Goal: Information Seeking & Learning: Learn about a topic

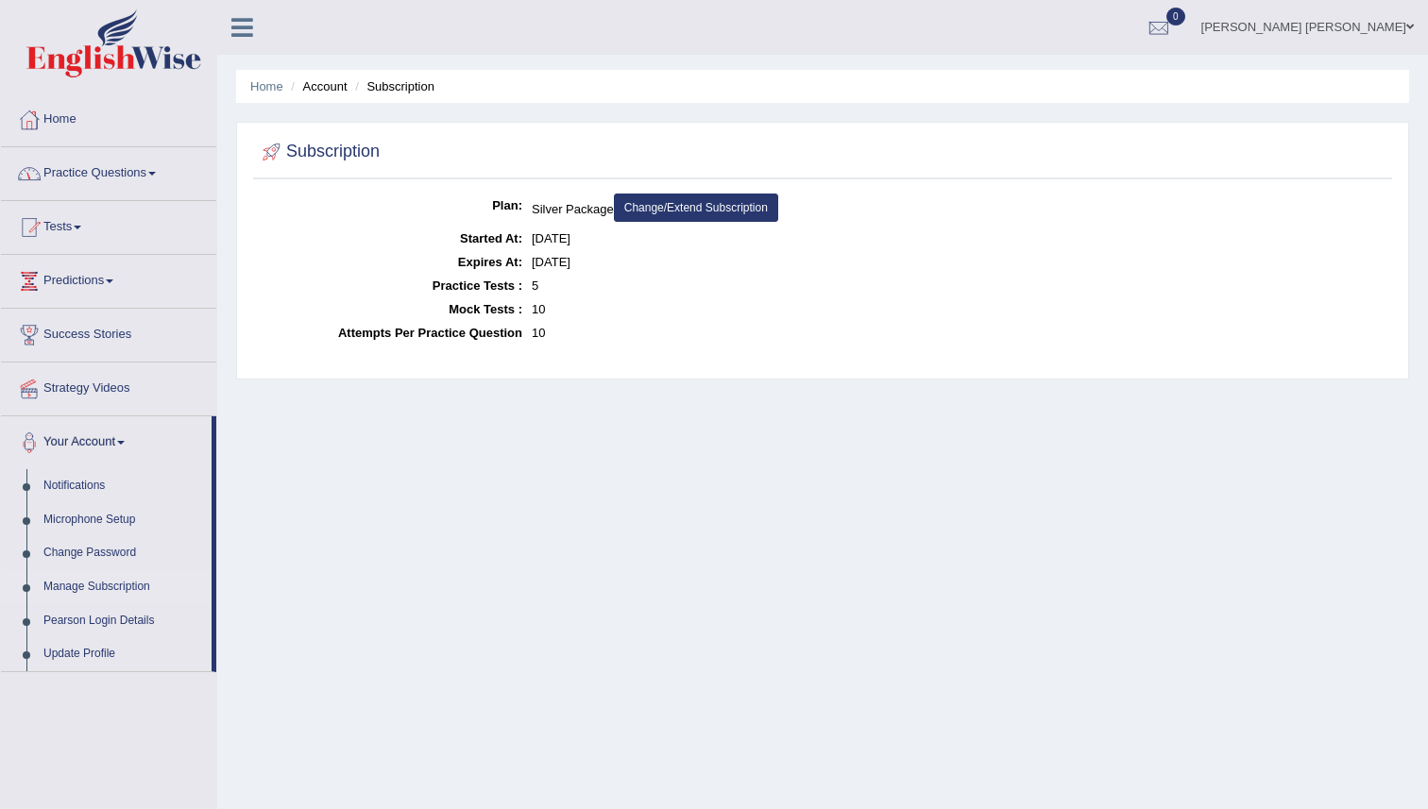
click at [66, 114] on link "Home" at bounding box center [108, 116] width 215 height 47
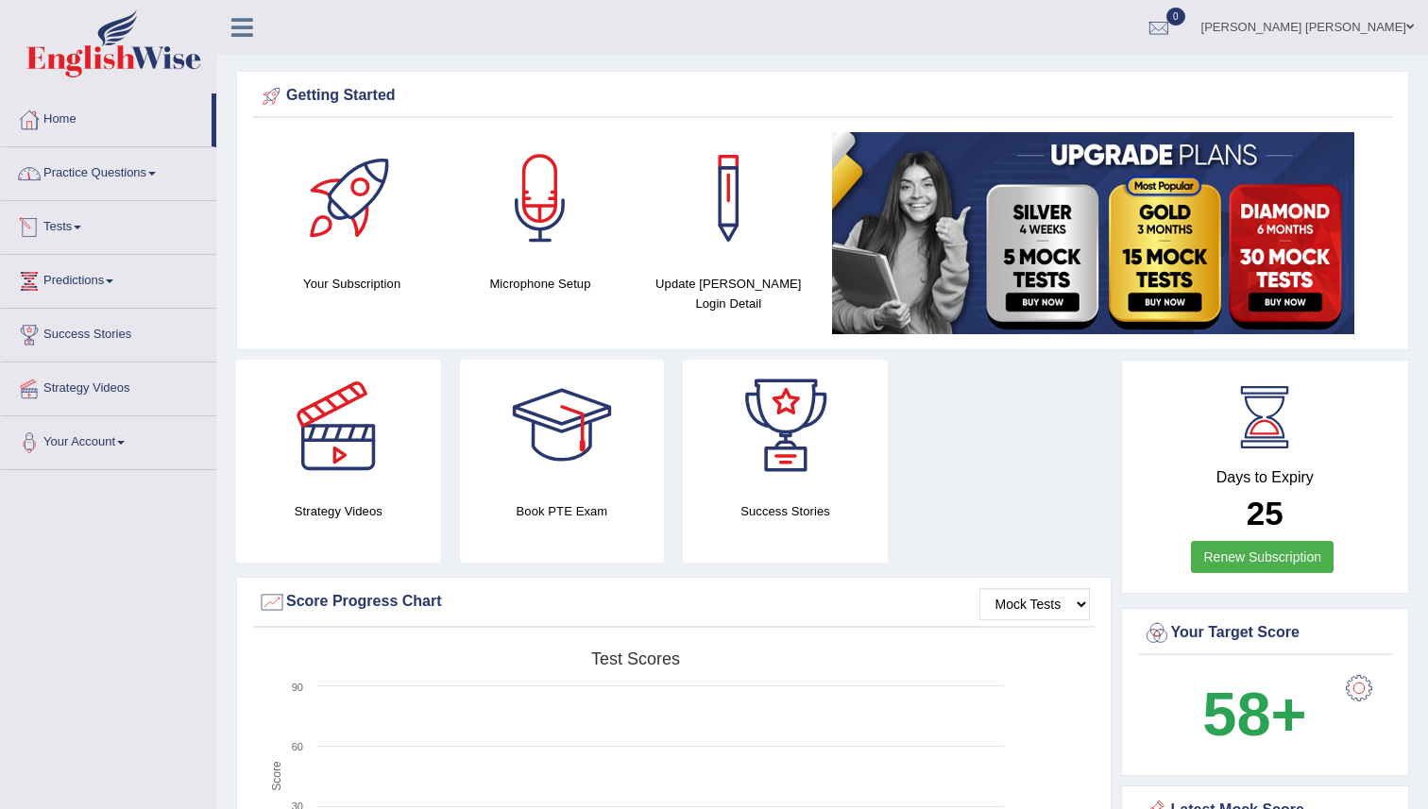
click at [91, 232] on link "Tests" at bounding box center [108, 224] width 215 height 47
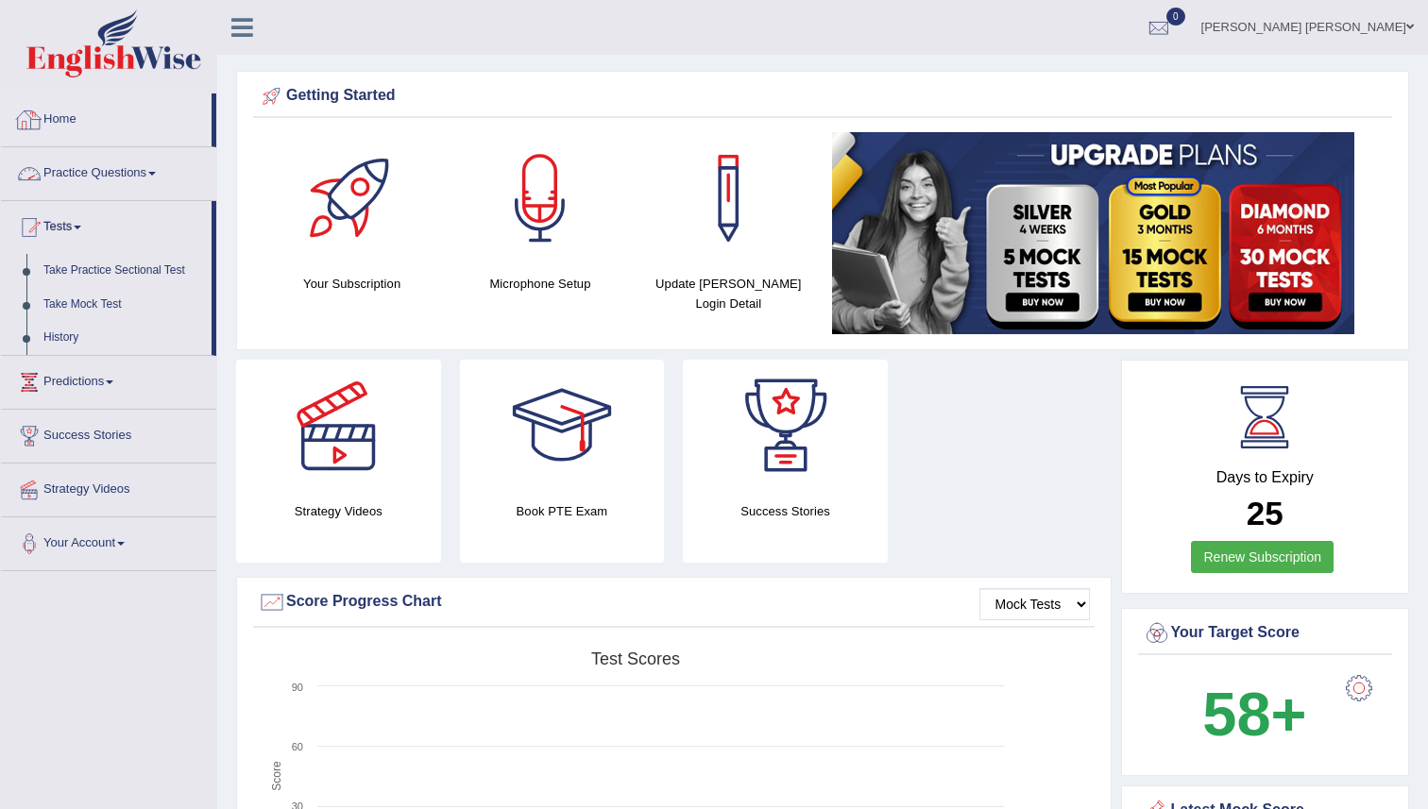
click at [56, 119] on link "Home" at bounding box center [106, 116] width 211 height 47
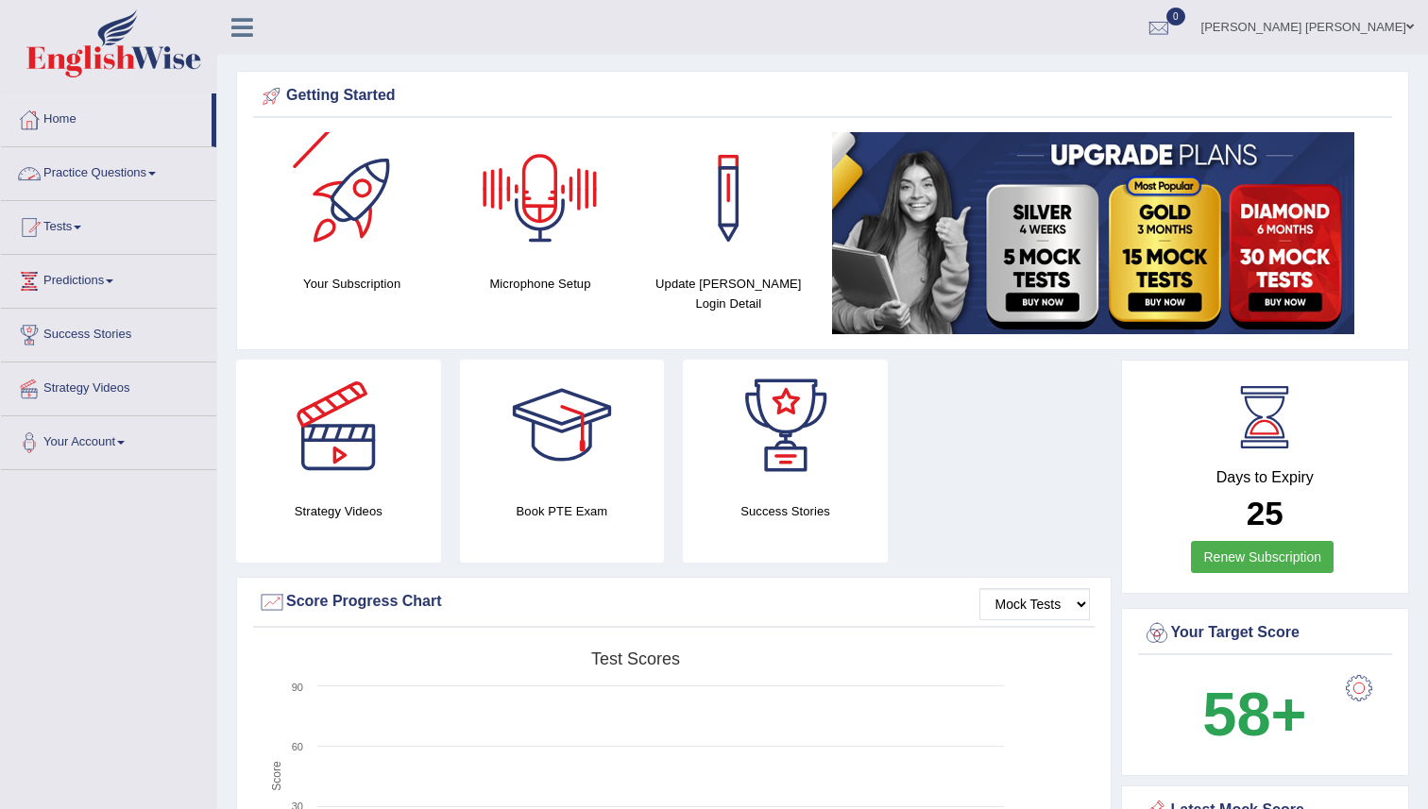
click at [138, 174] on link "Practice Questions" at bounding box center [108, 170] width 215 height 47
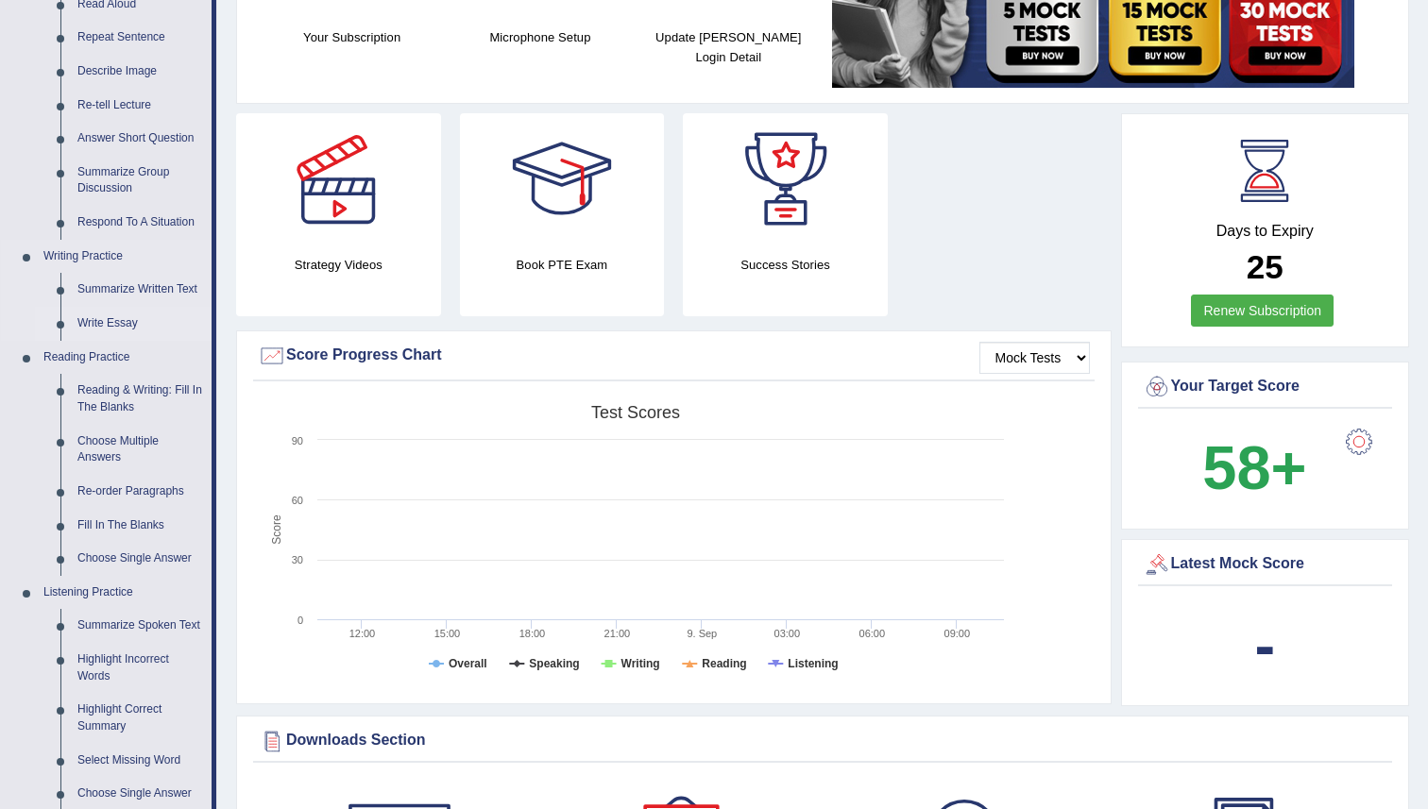
scroll to position [250, 0]
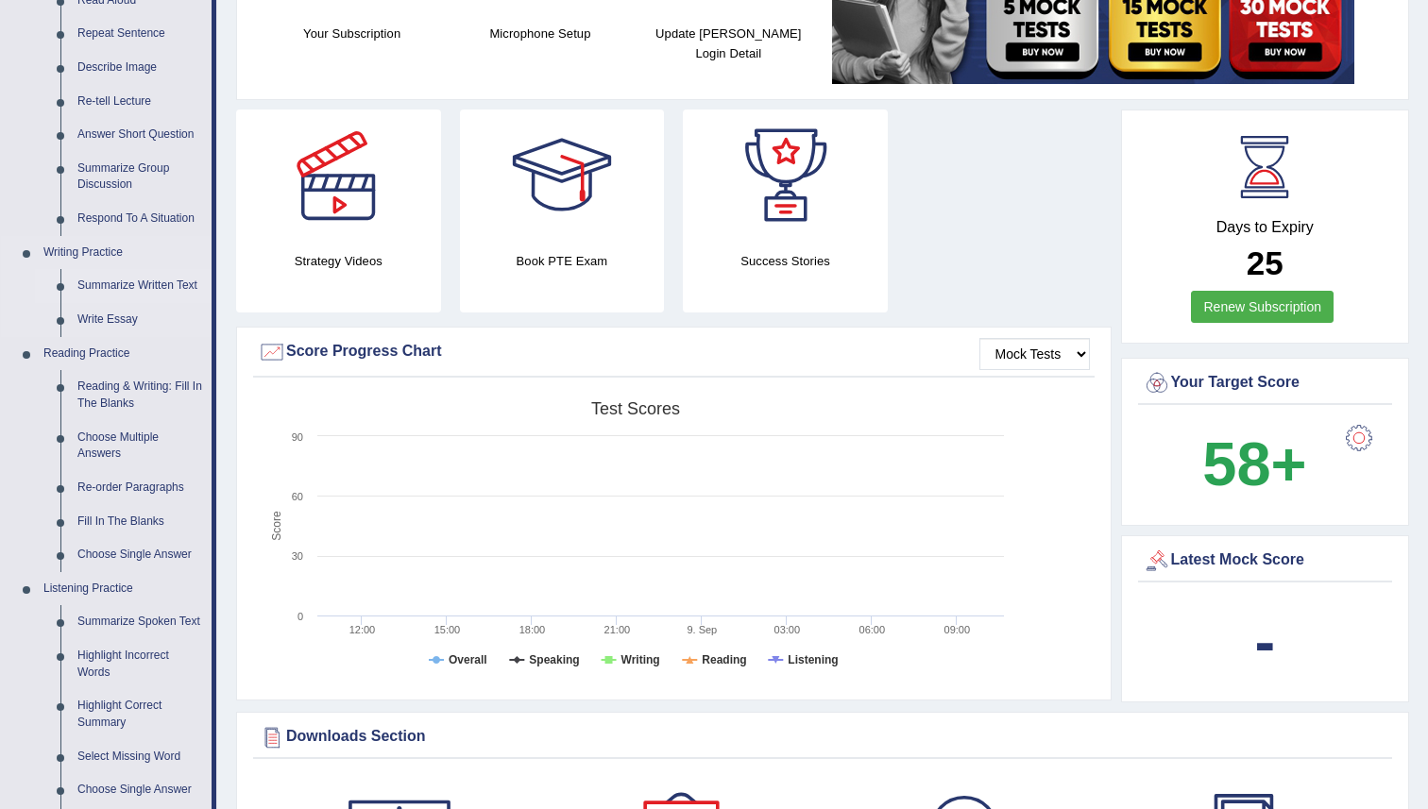
click at [122, 291] on link "Summarize Written Text" at bounding box center [140, 286] width 143 height 34
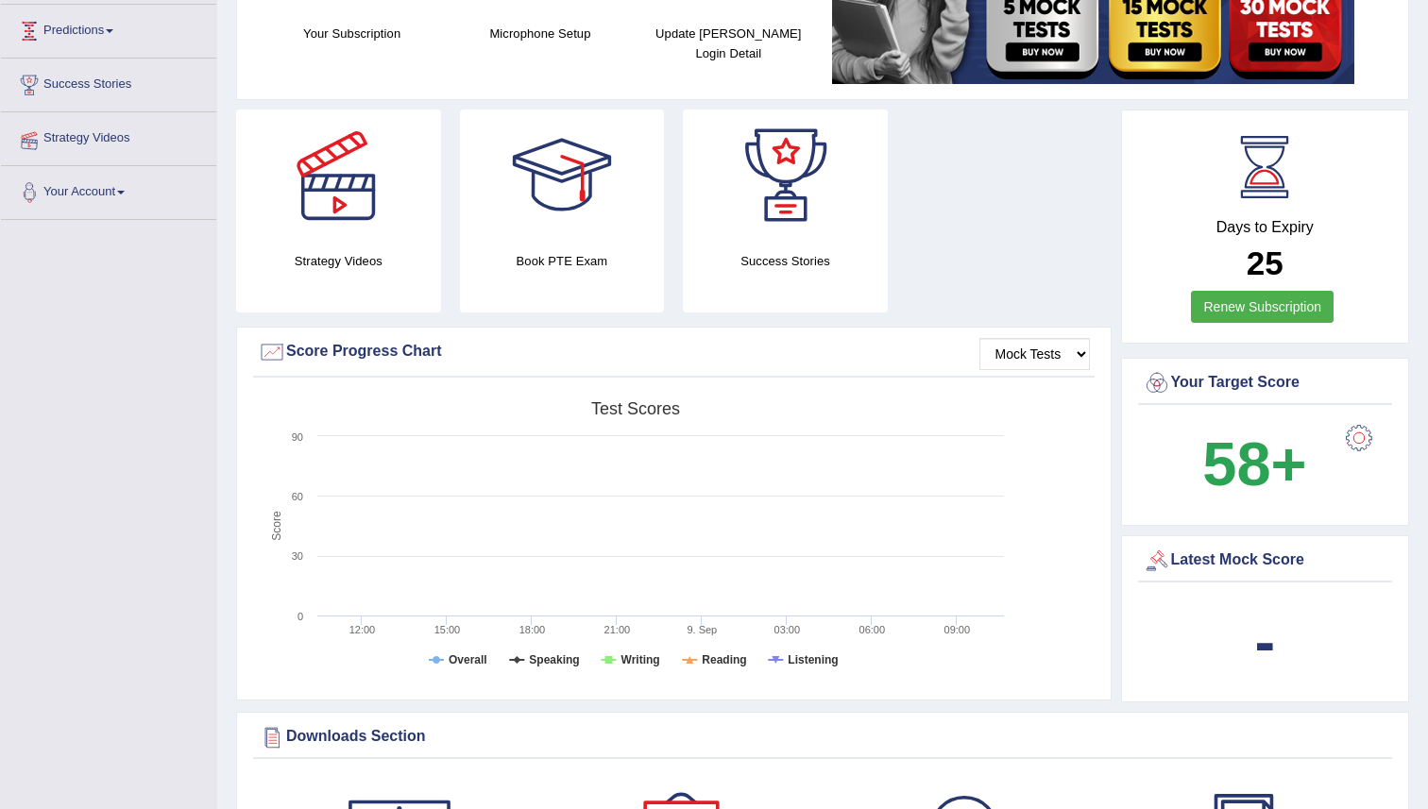
scroll to position [252, 0]
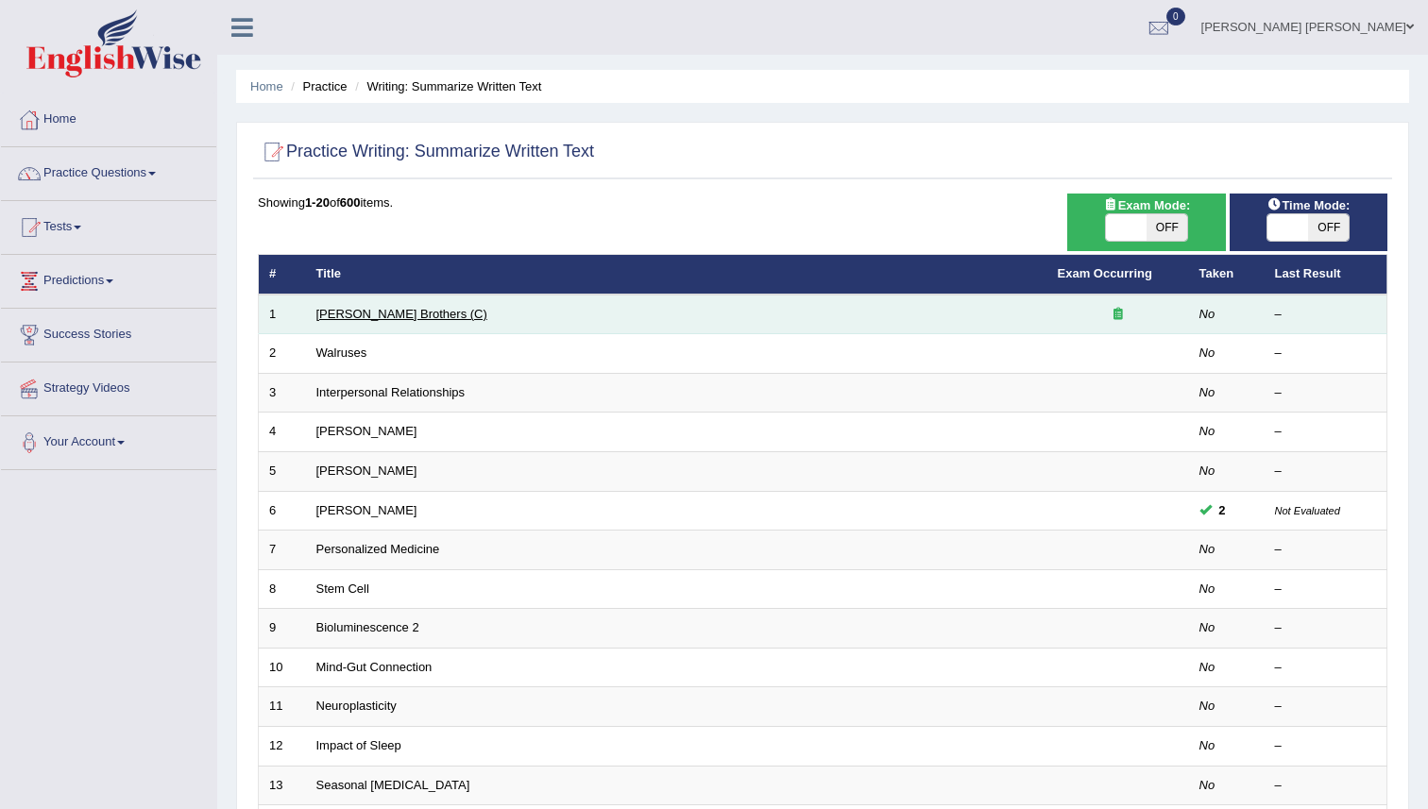
click at [374, 313] on link "Wright Brothers (C)" at bounding box center [401, 314] width 171 height 14
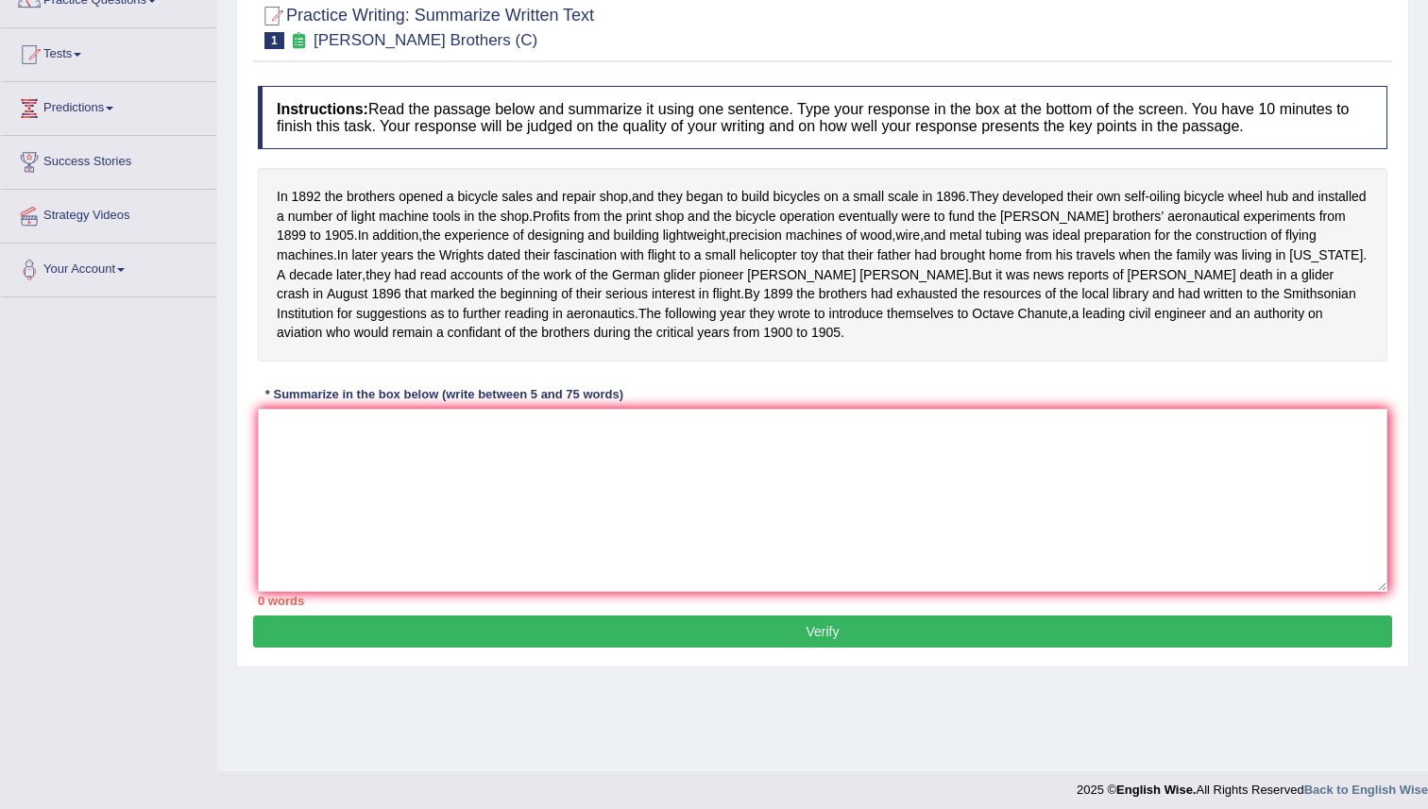
scroll to position [182, 0]
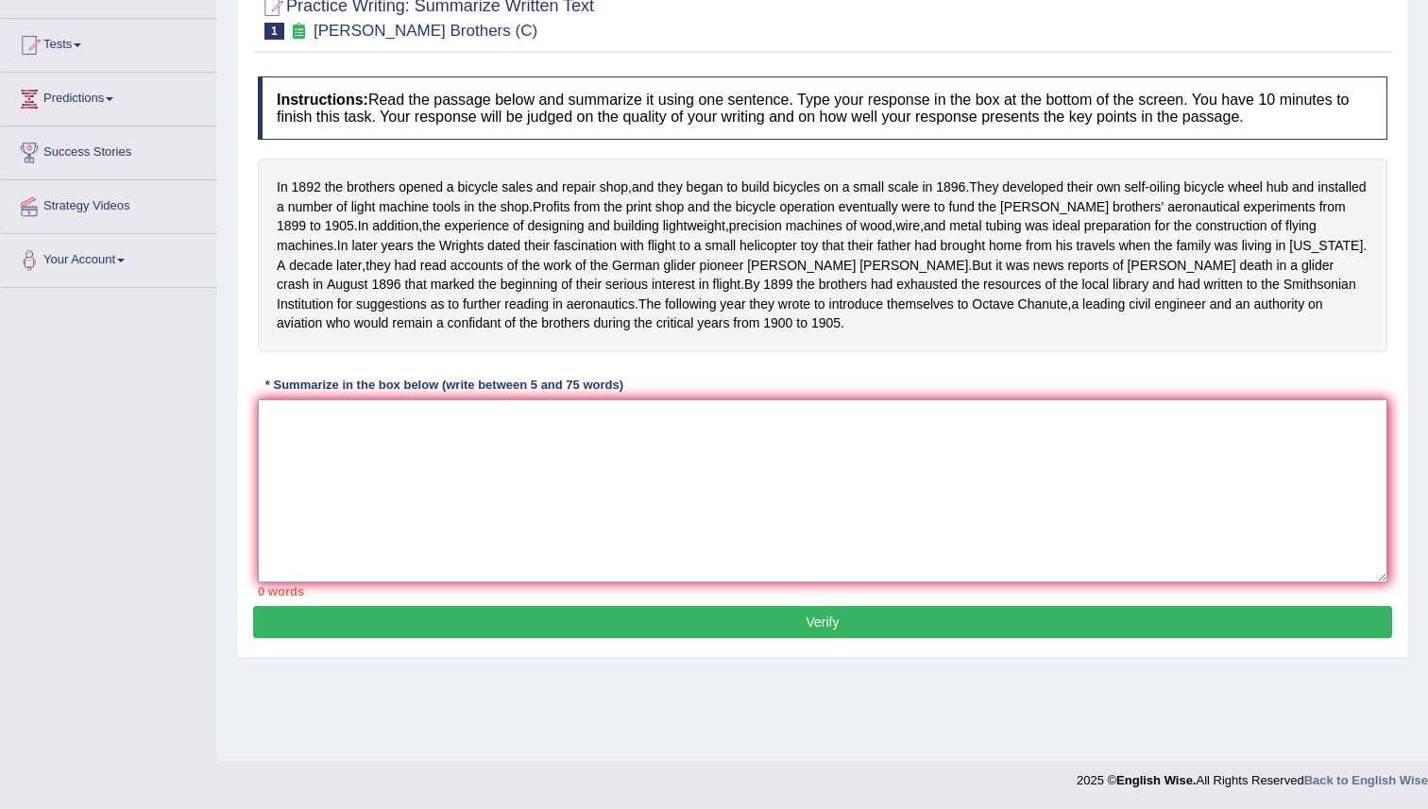
click at [446, 515] on textarea at bounding box center [822, 490] width 1129 height 183
type textarea "7"
type textarea "'./m"
